Goal: Navigation & Orientation: Find specific page/section

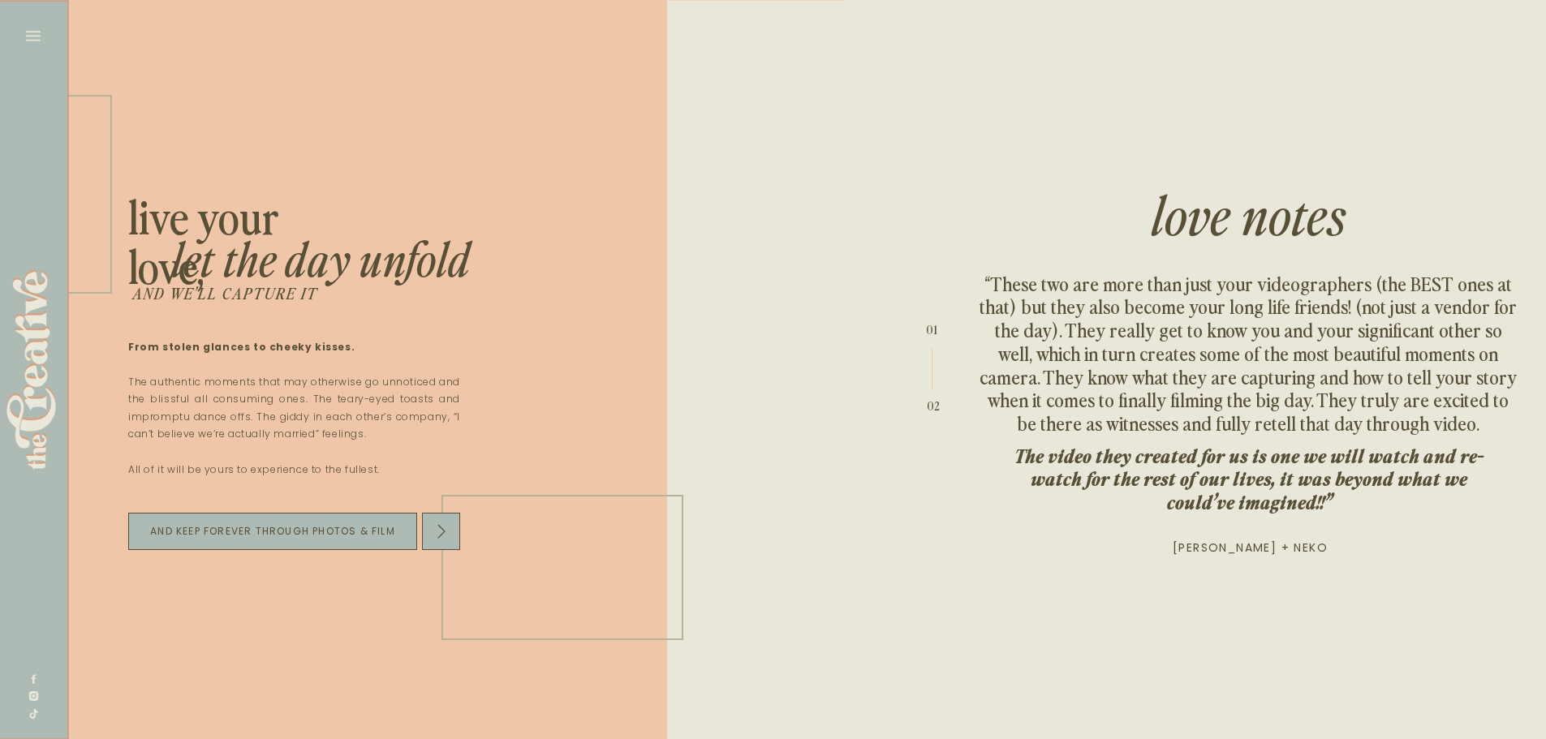
scroll to position [0, 4605]
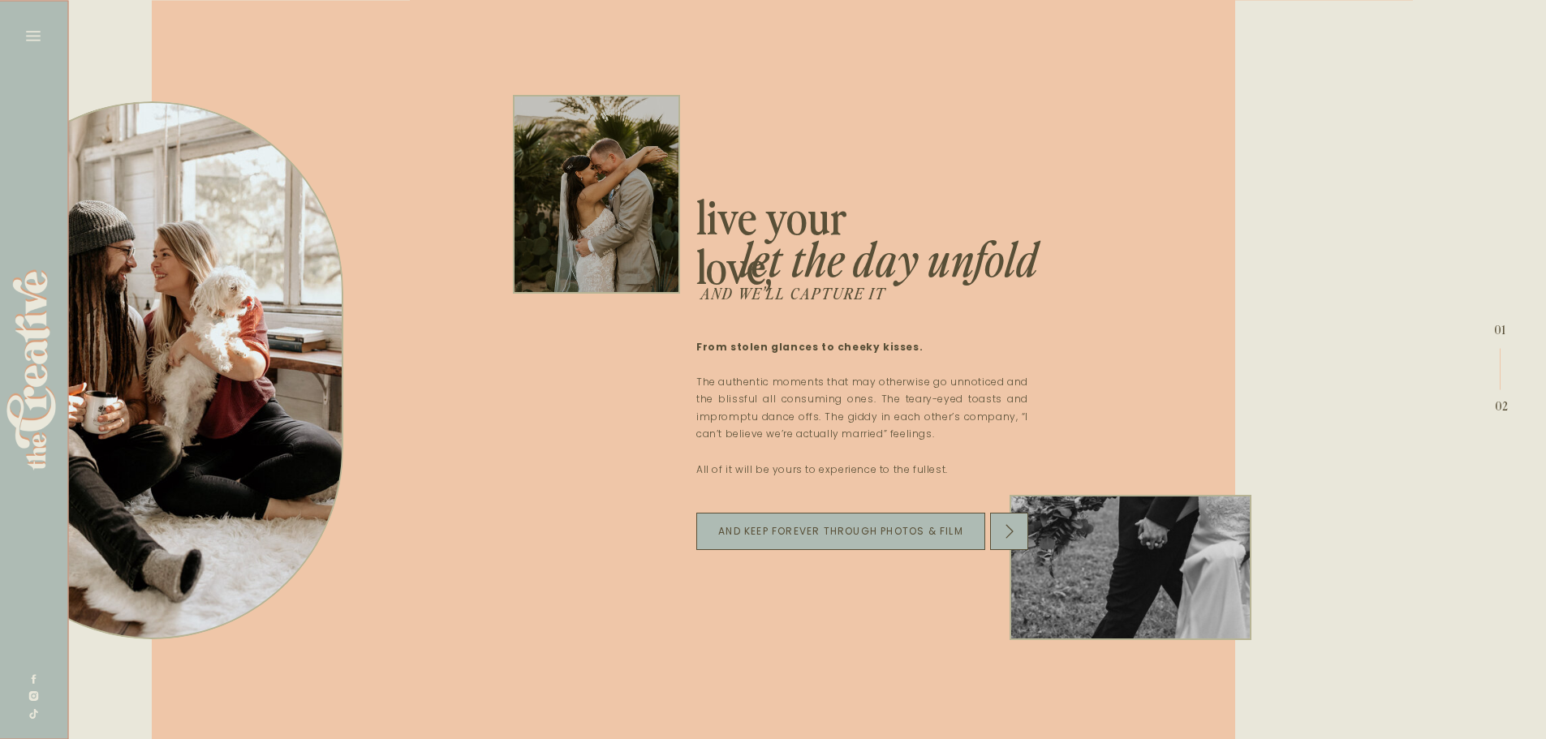
click at [28, 435] on div at bounding box center [31, 369] width 49 height 200
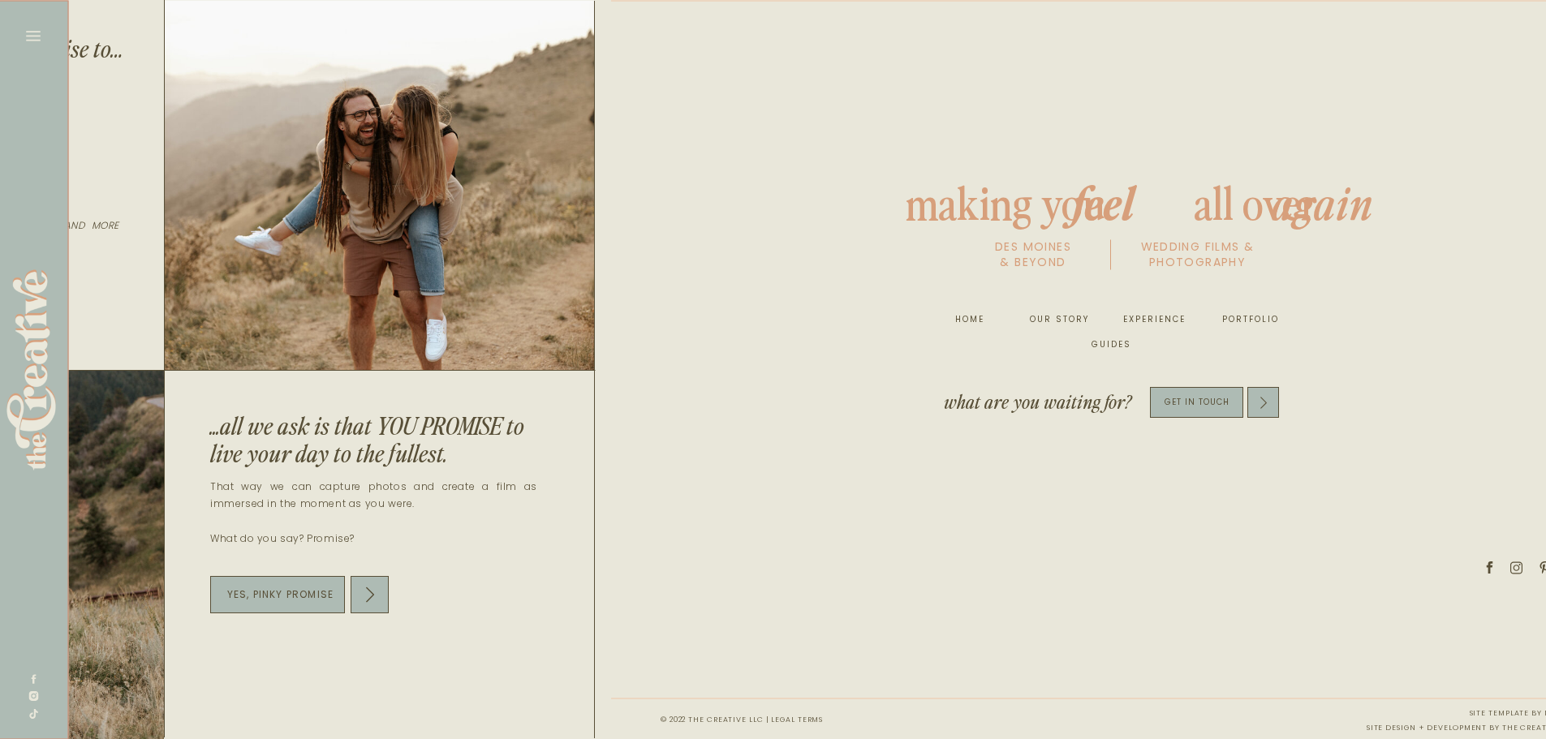
scroll to position [0, 8501]
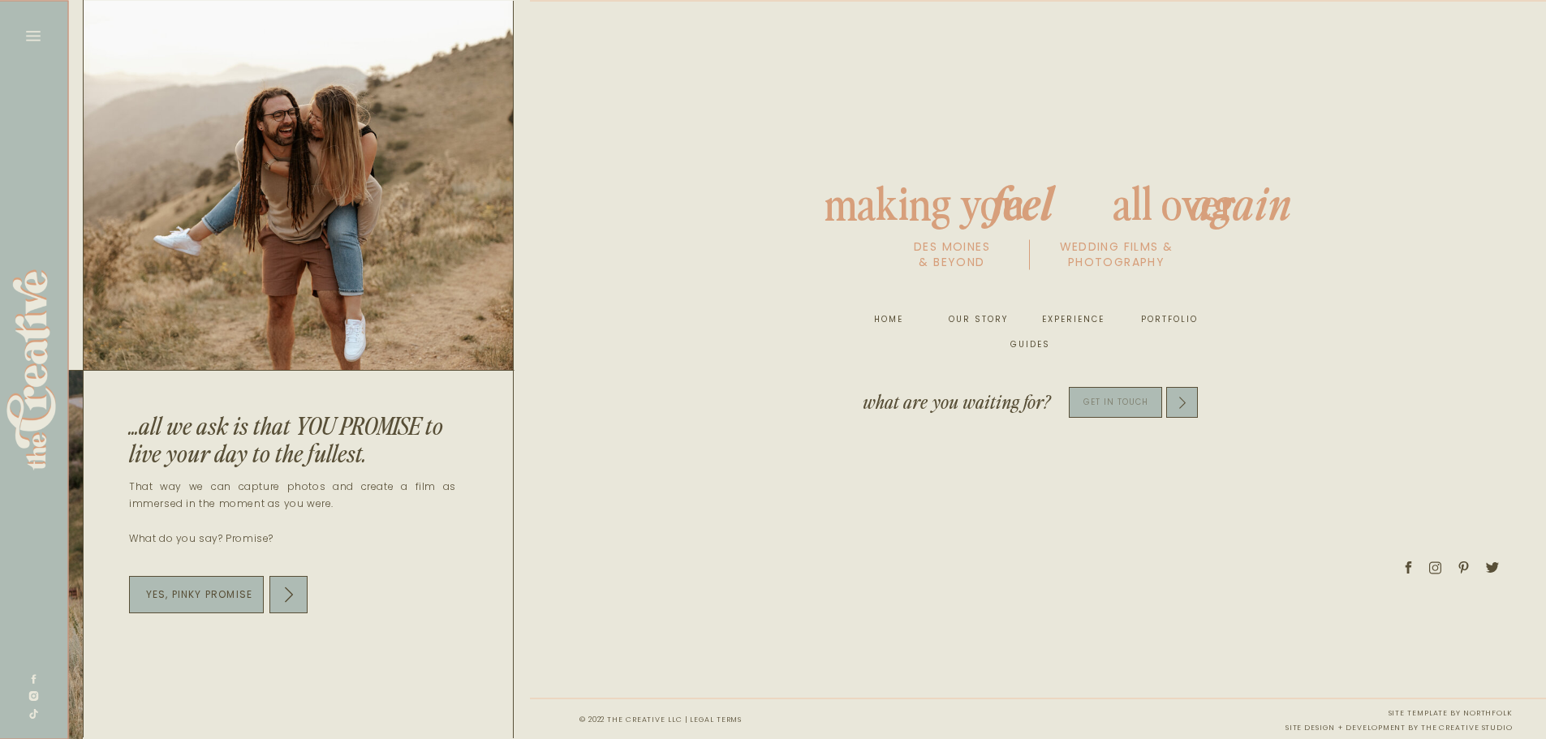
click at [1106, 397] on p "get in touch" at bounding box center [1115, 402] width 93 height 19
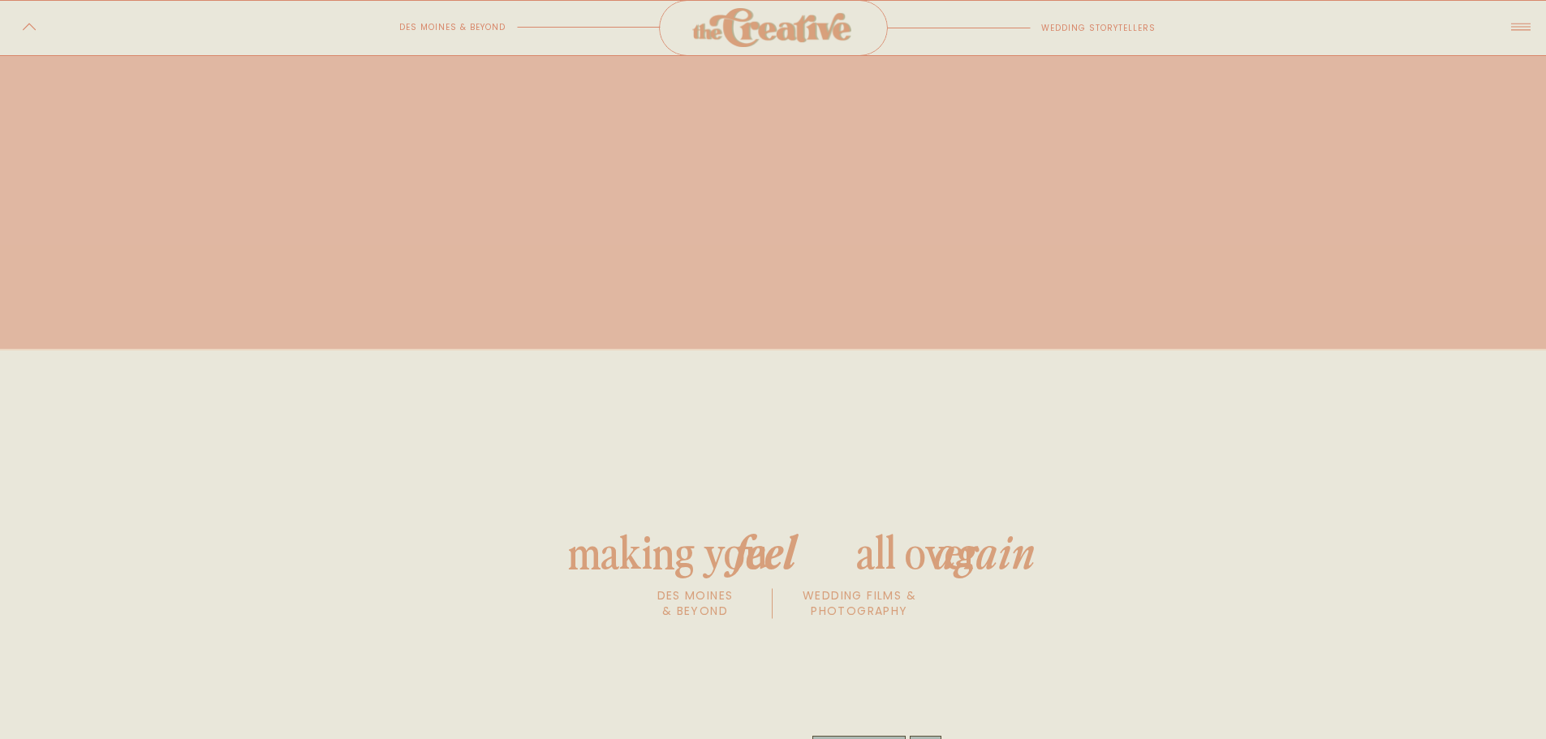
scroll to position [1754, 0]
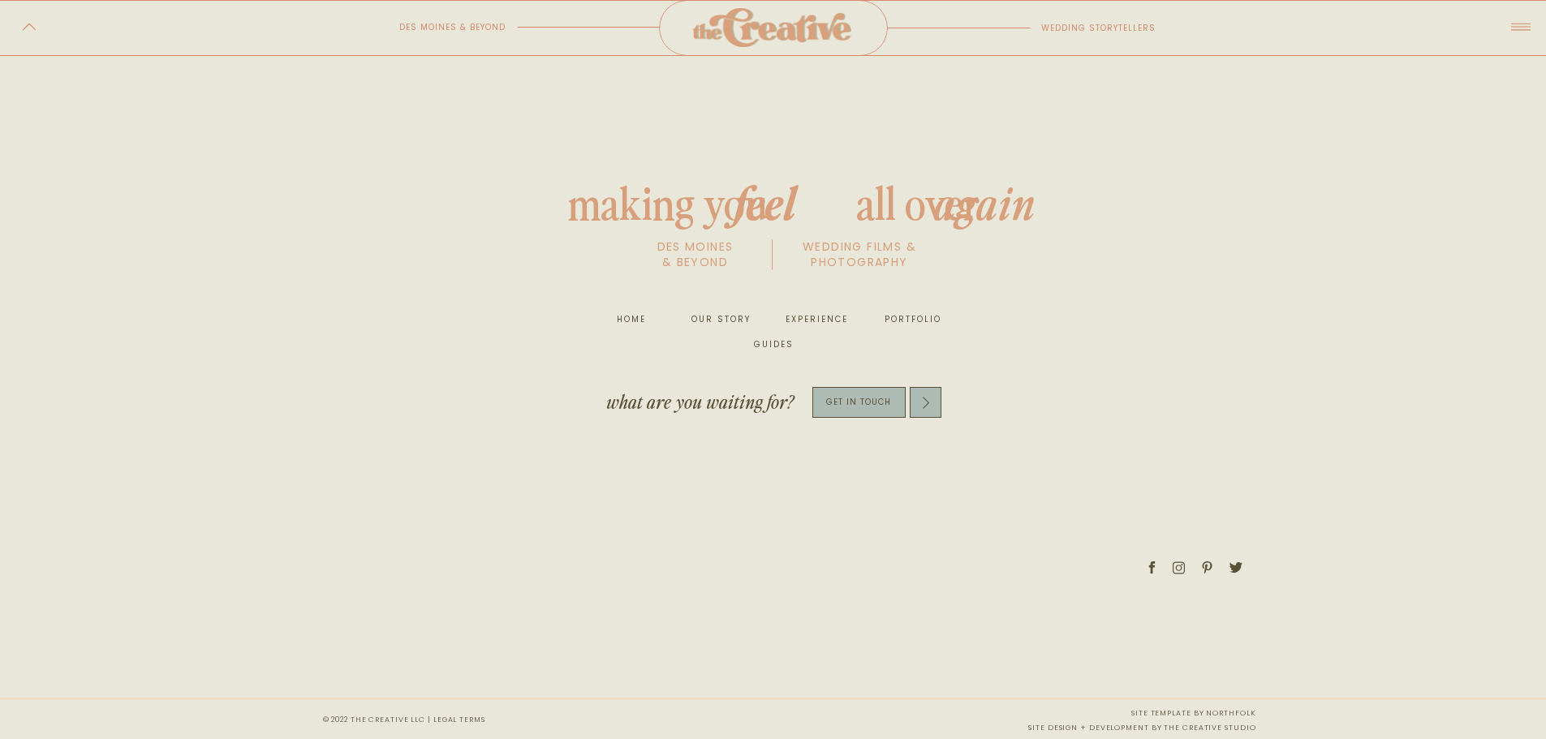
click at [928, 321] on nav "portfolio" at bounding box center [911, 320] width 62 height 16
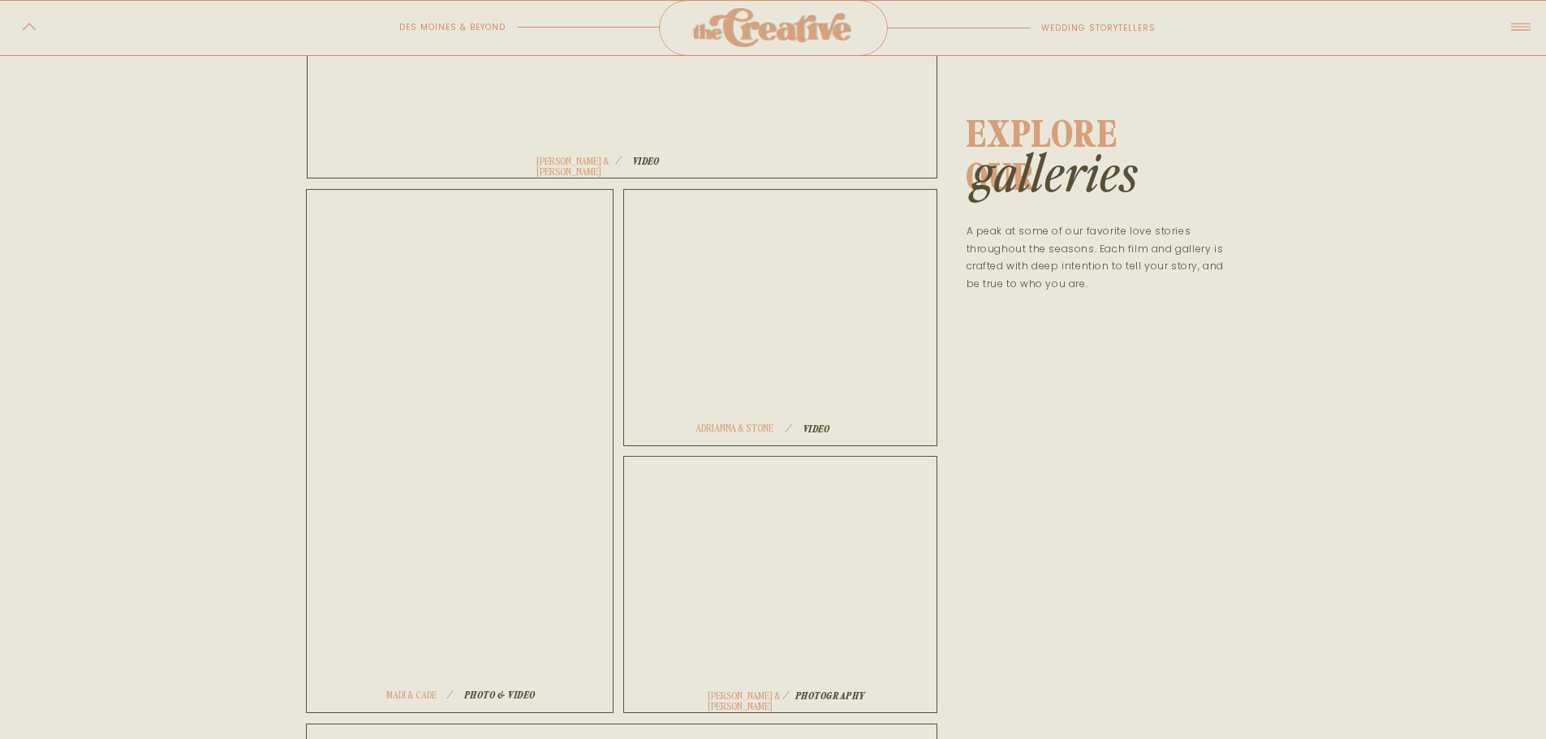
scroll to position [974, 0]
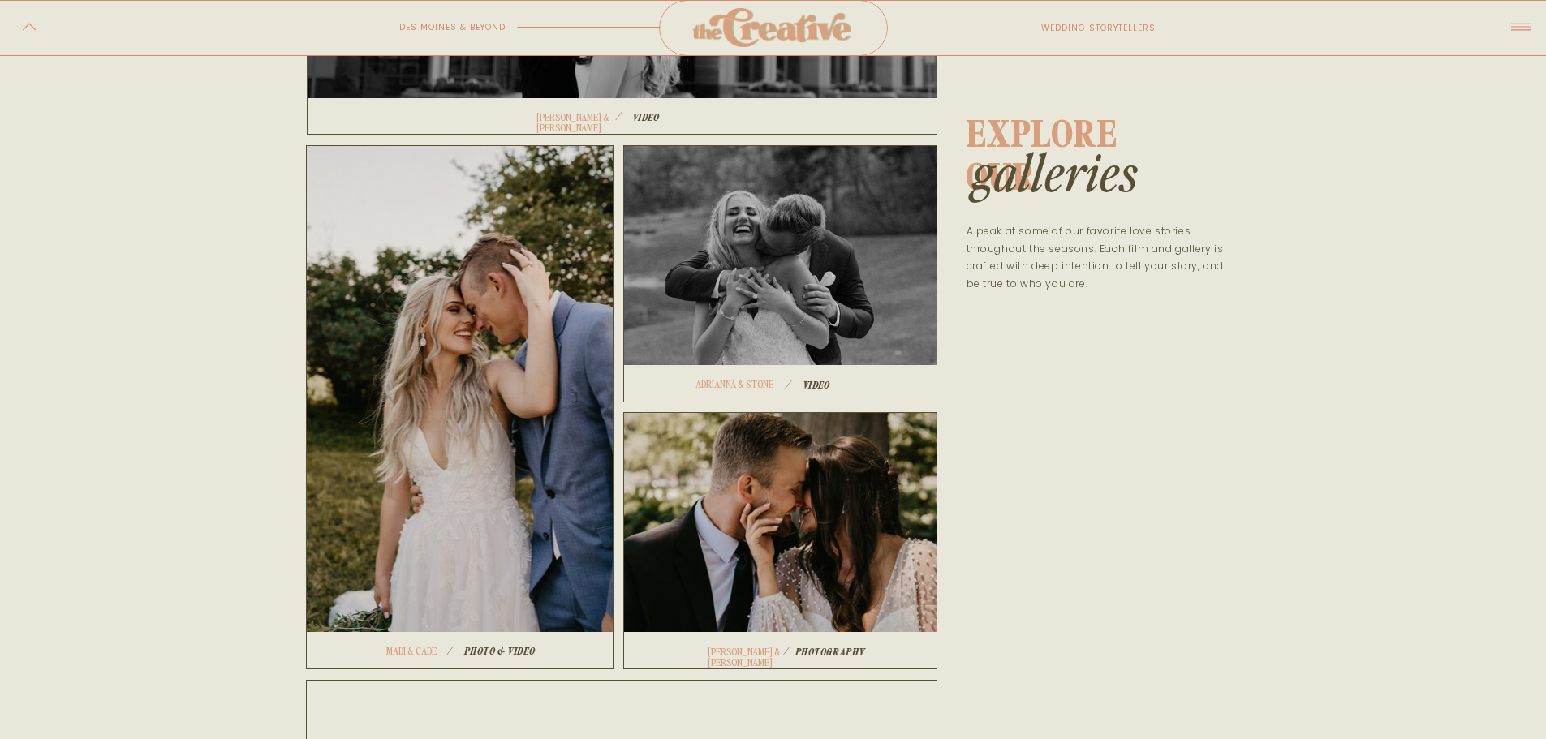
click at [1532, 28] on icon at bounding box center [1520, 27] width 28 height 32
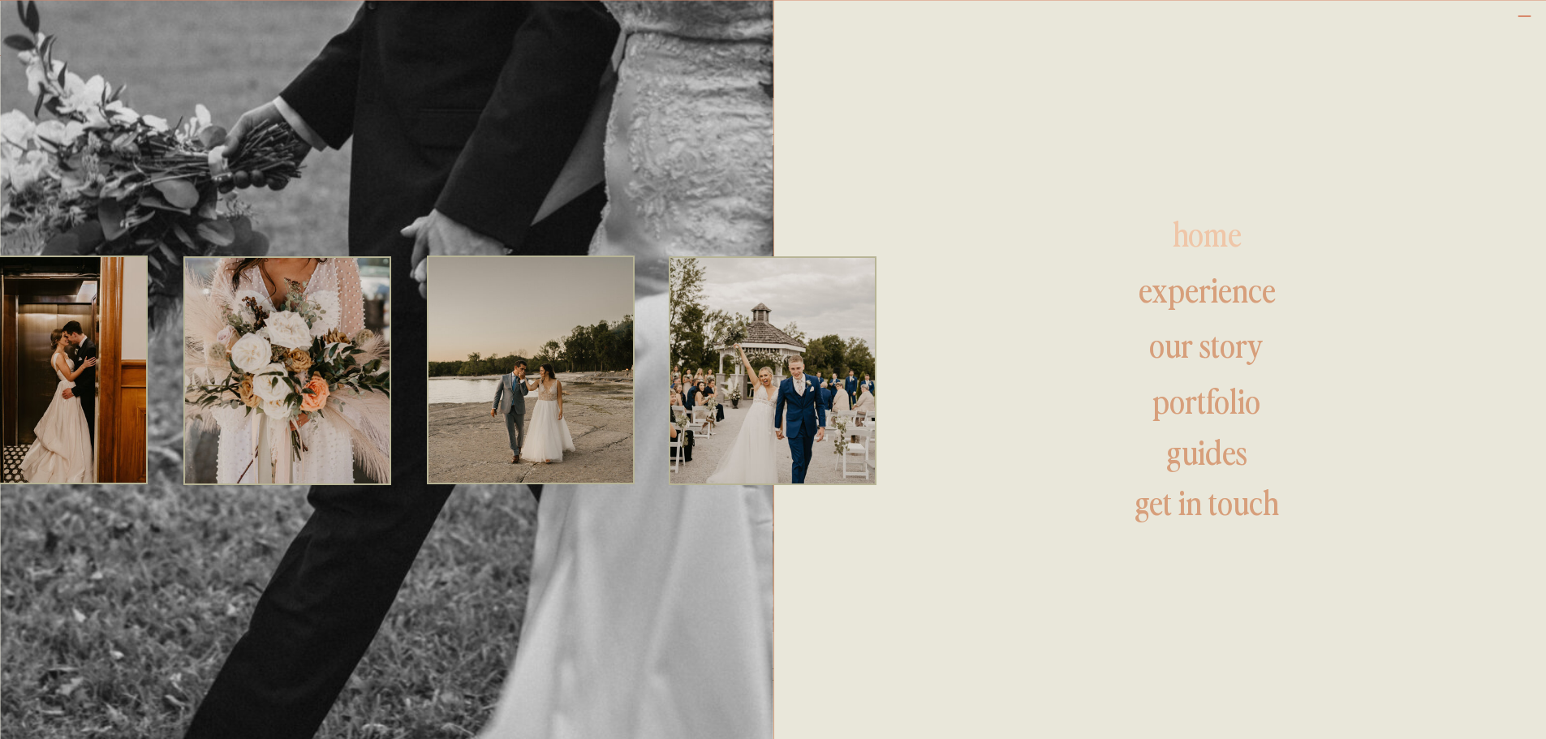
click at [1198, 244] on h1 "home" at bounding box center [1207, 236] width 469 height 39
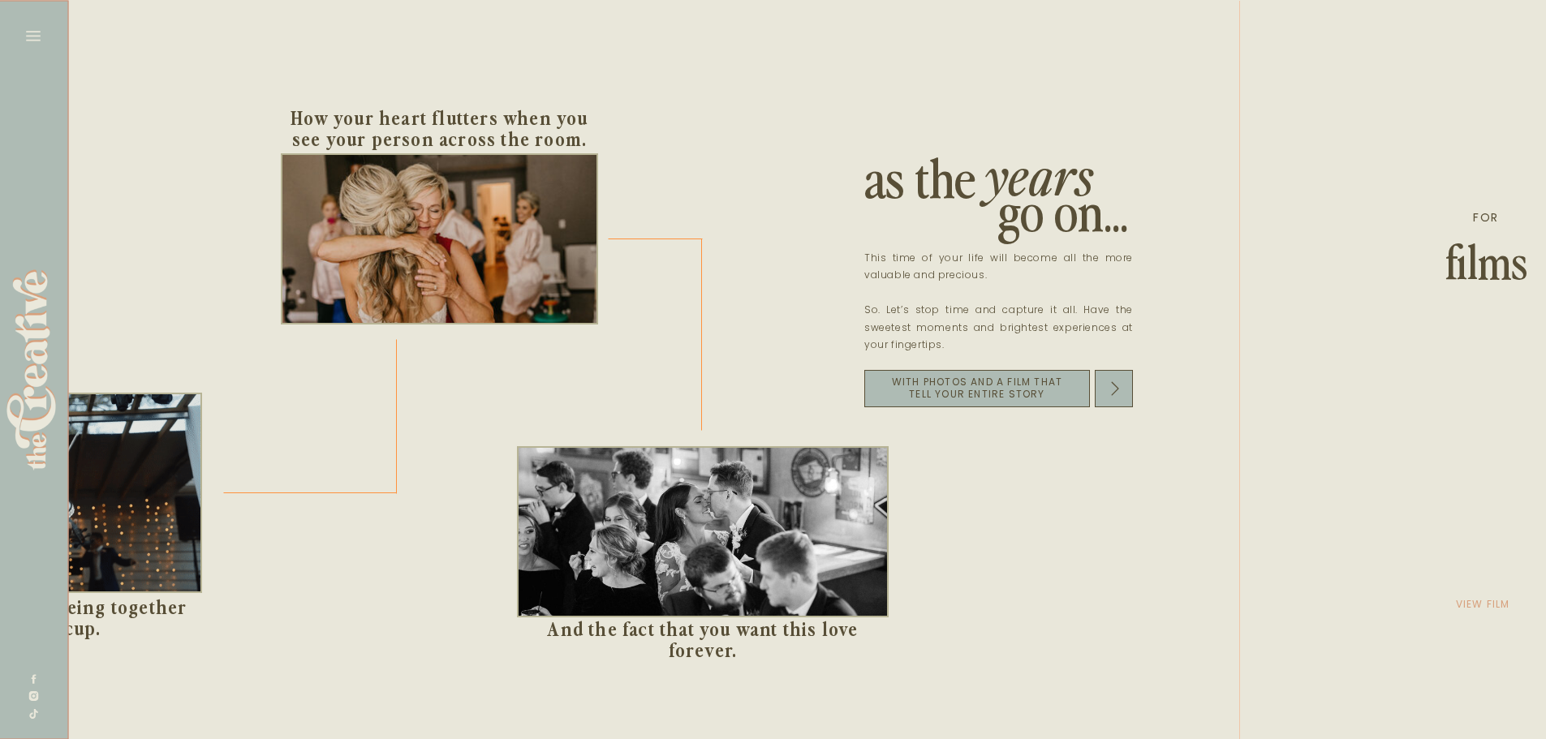
scroll to position [0, 2353]
